Goal: Navigation & Orientation: Find specific page/section

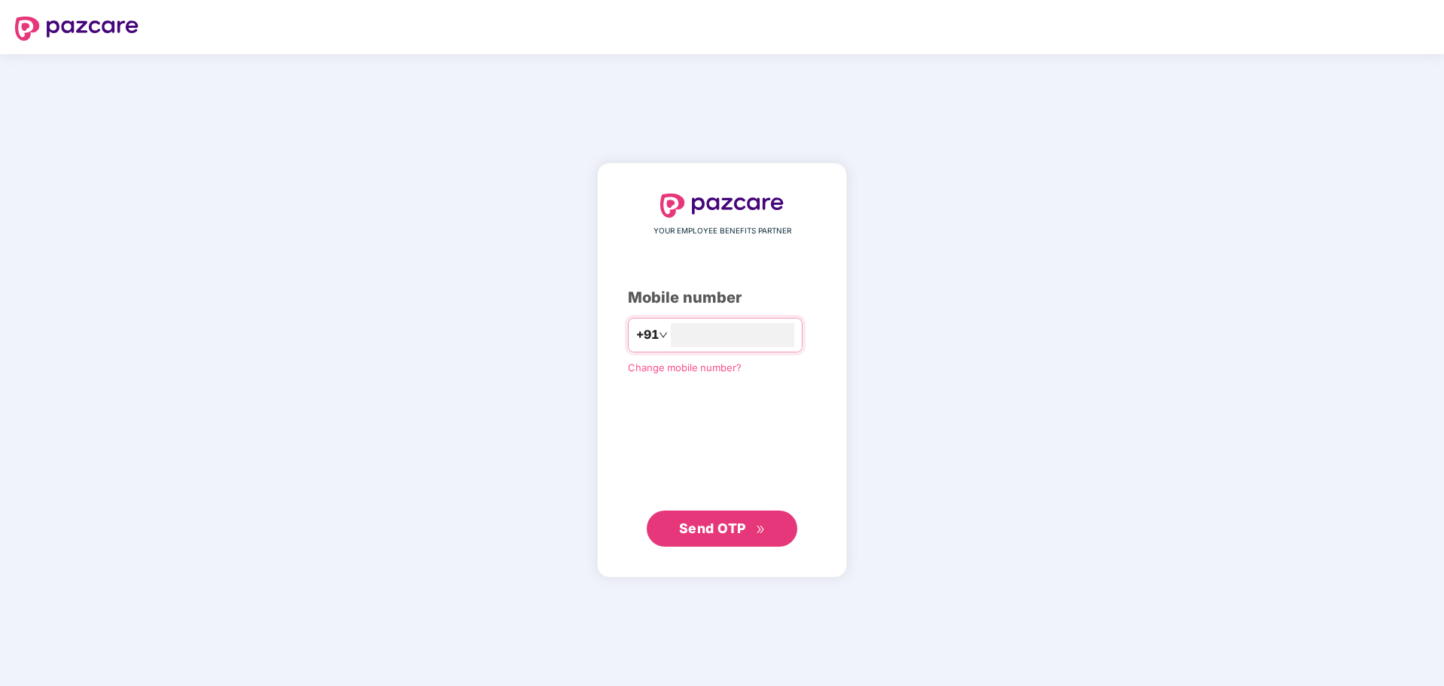
scroll to position [290, 0]
click at [679, 329] on input "number" at bounding box center [732, 335] width 123 height 24
type input "**********"
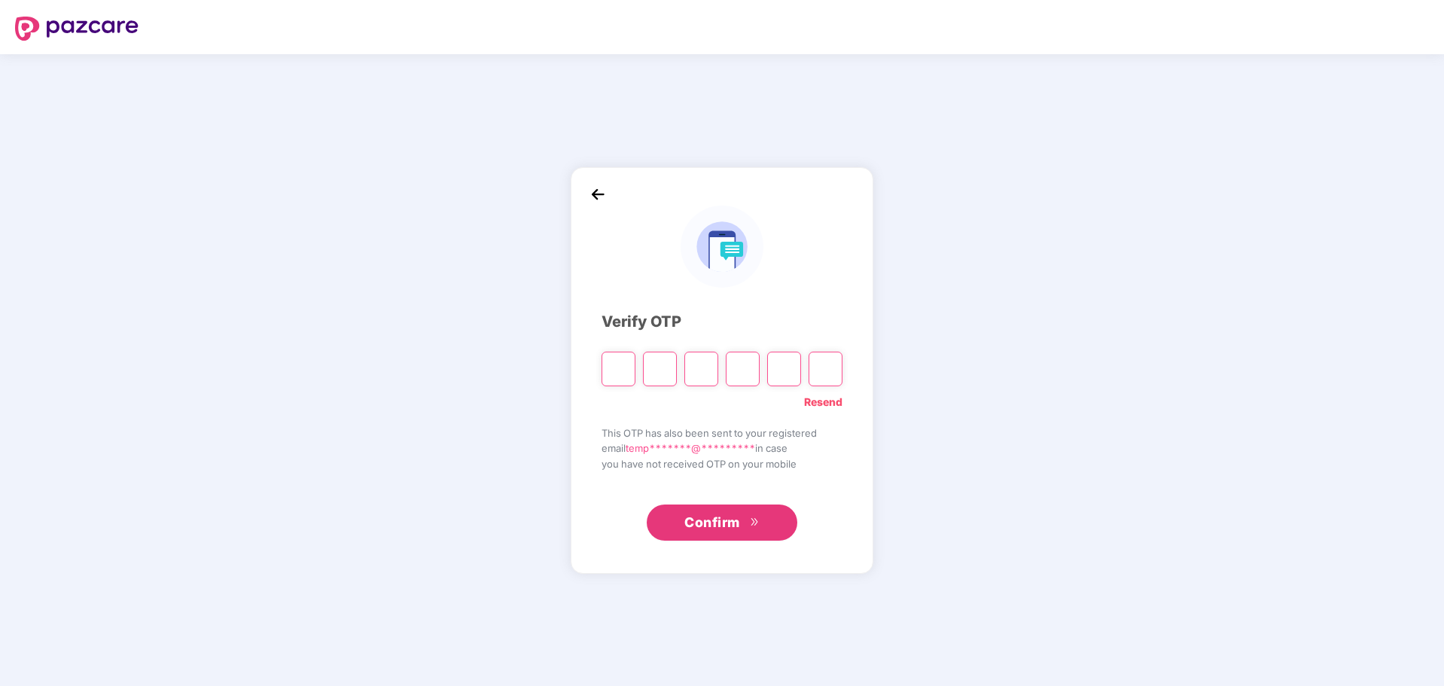
type input "*"
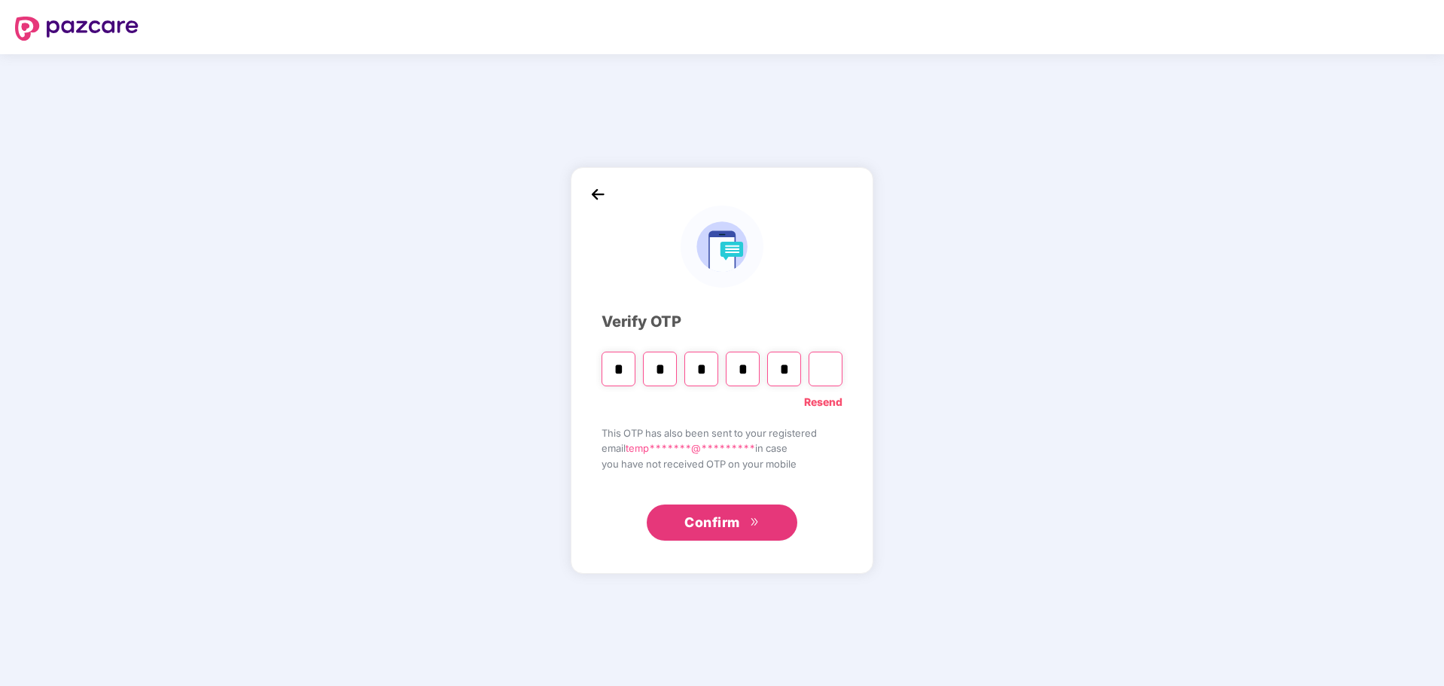
type input "*"
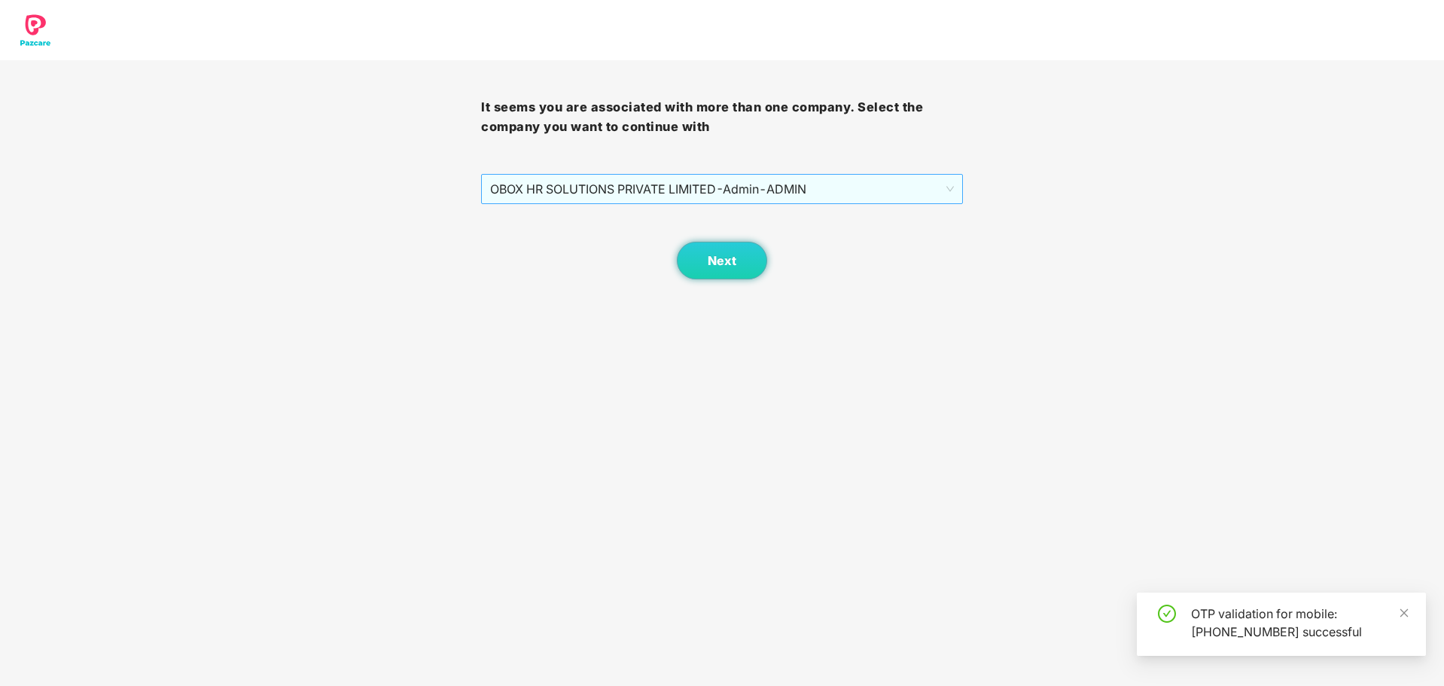
click at [737, 192] on span "OBOX HR SOLUTIONS PRIVATE LIMITED - Admin - ADMIN" at bounding box center [721, 189] width 463 height 29
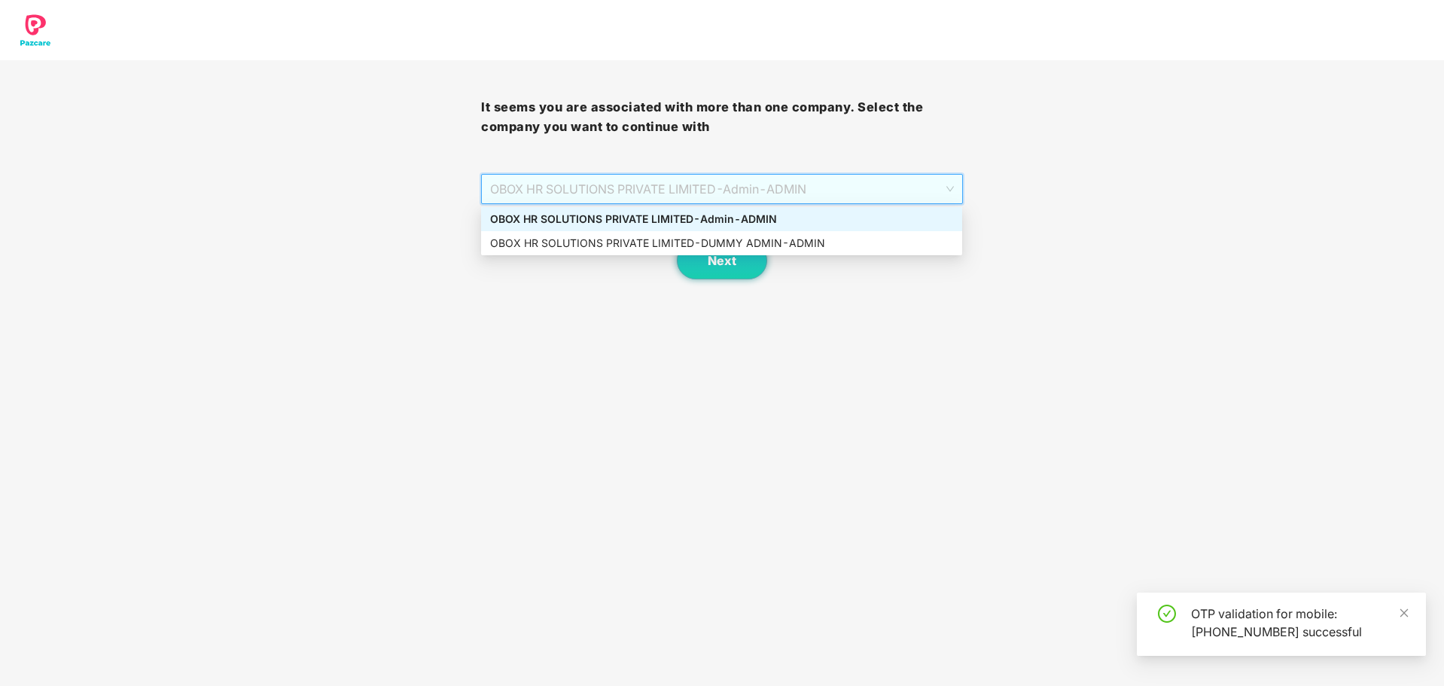
click at [749, 220] on div "OBOX HR SOLUTIONS PRIVATE LIMITED - Admin - ADMIN" at bounding box center [721, 219] width 463 height 17
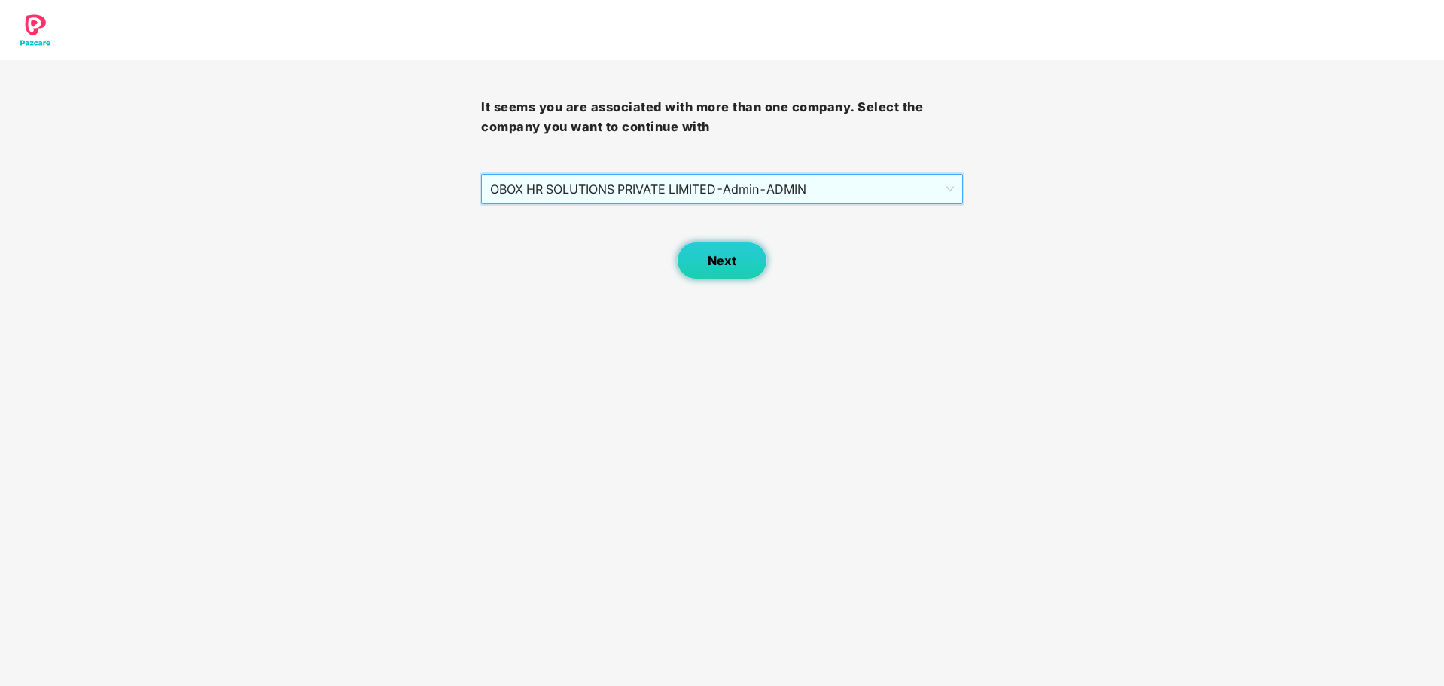
click at [729, 251] on button "Next" at bounding box center [722, 261] width 90 height 38
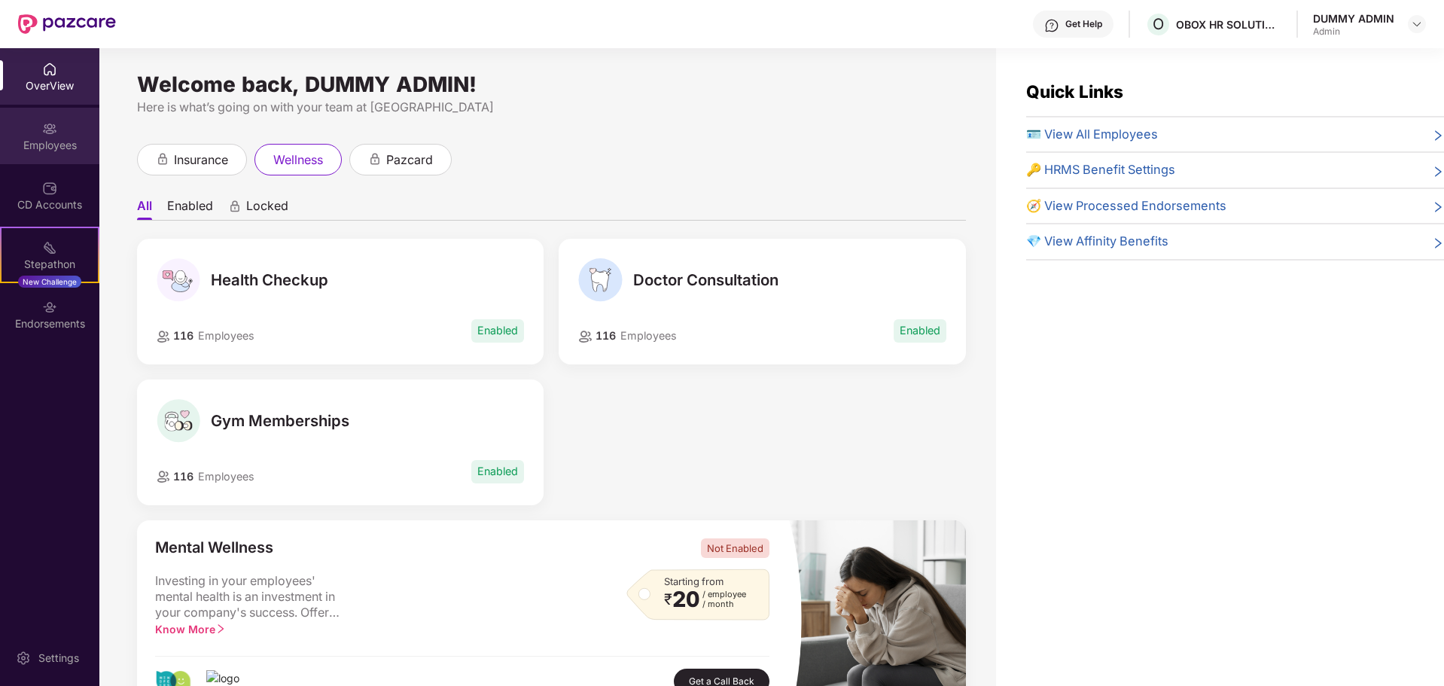
click at [50, 132] on img at bounding box center [49, 128] width 15 height 15
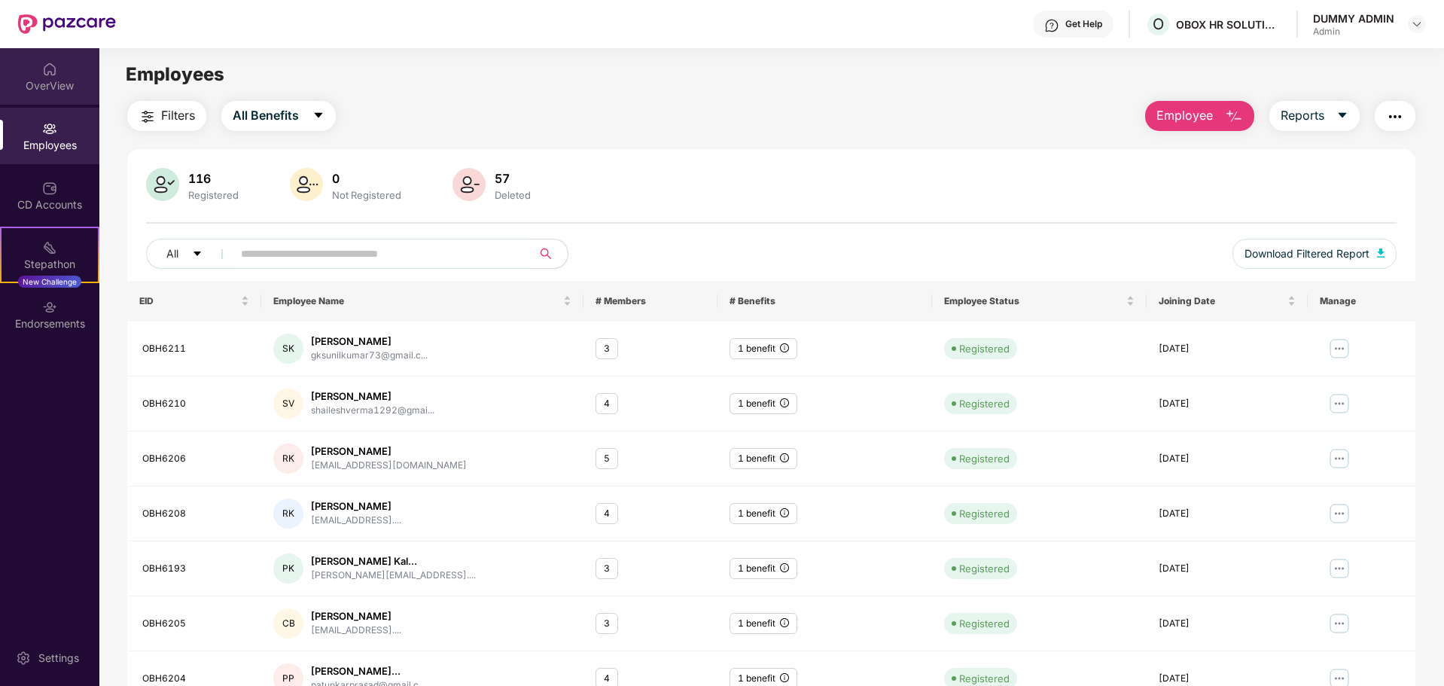
click at [41, 80] on div "OverView" at bounding box center [49, 85] width 99 height 15
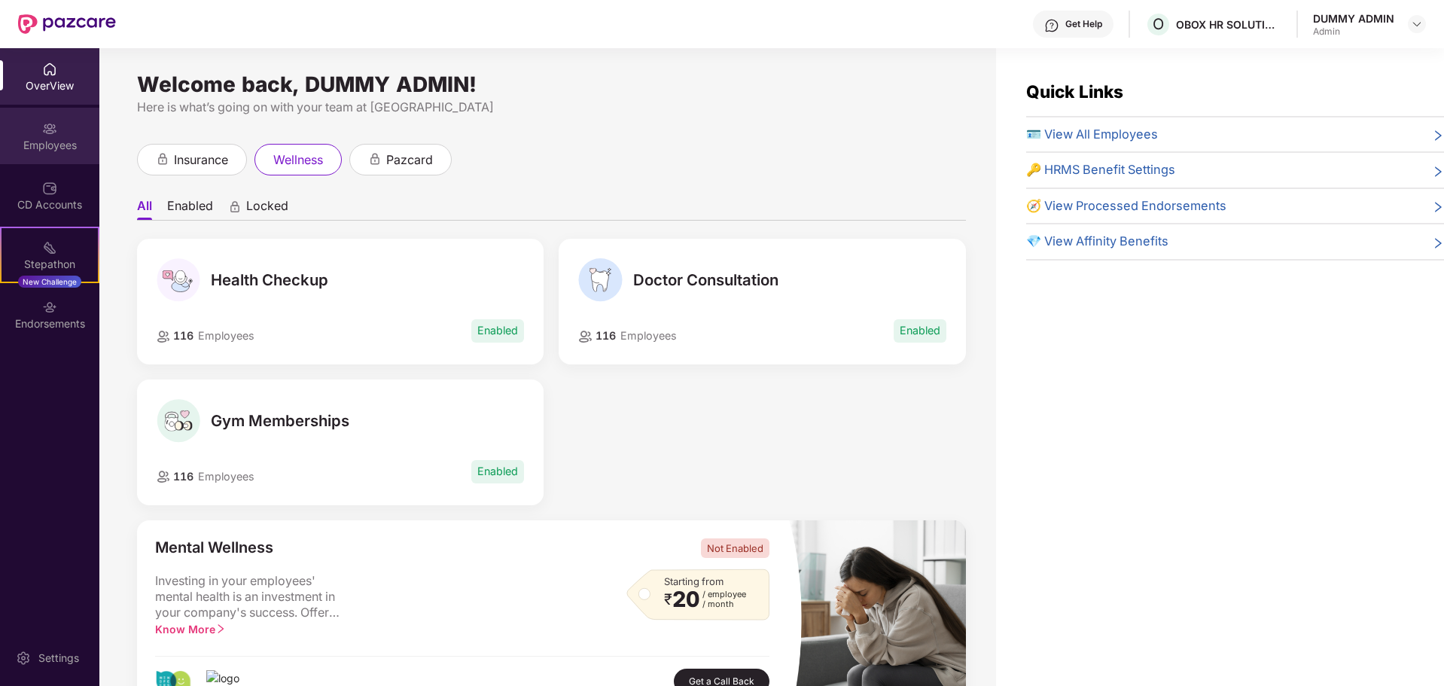
click at [41, 138] on div "Employees" at bounding box center [49, 145] width 99 height 15
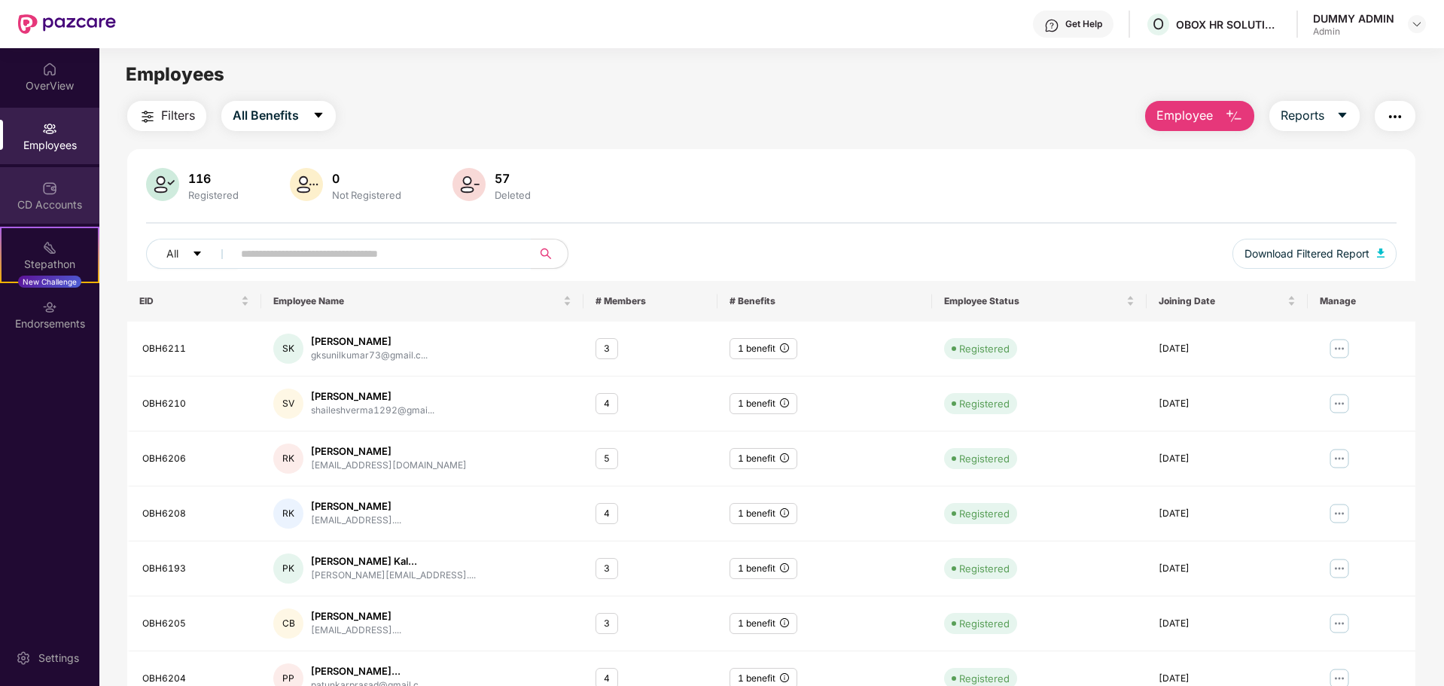
click at [43, 203] on div "CD Accounts" at bounding box center [49, 204] width 99 height 15
